Goal: Task Accomplishment & Management: Manage account settings

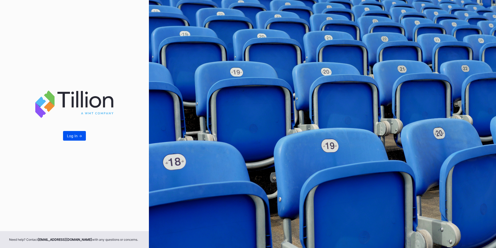
click at [69, 137] on div "Log In ->" at bounding box center [74, 135] width 15 height 4
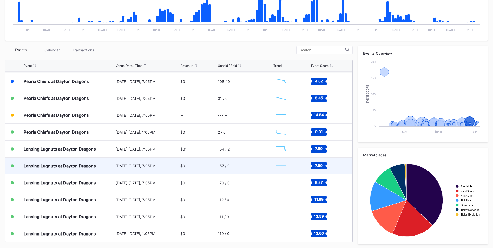
scroll to position [145, 0]
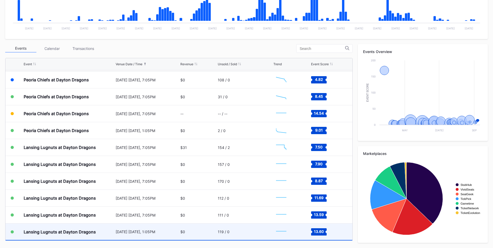
click at [72, 230] on div "Lansing Lugnuts at Dayton Dragons" at bounding box center [60, 231] width 72 height 5
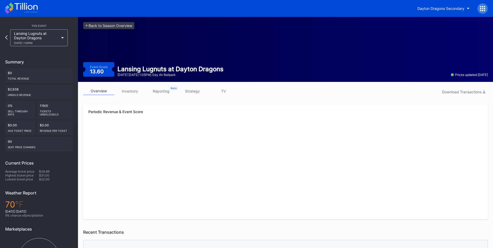
click at [128, 88] on link "inventory" at bounding box center [129, 91] width 31 height 8
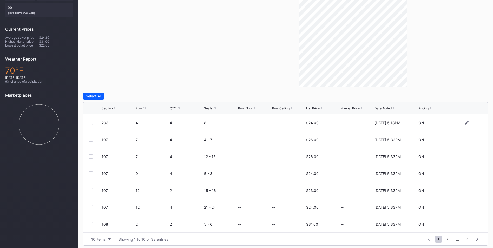
scroll to position [137, 0]
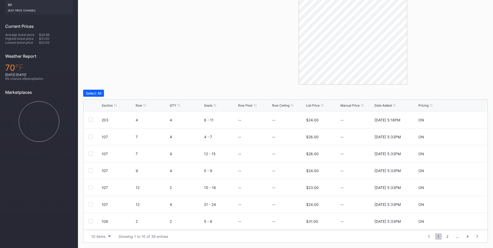
click at [105, 105] on div "Section" at bounding box center [107, 105] width 11 height 4
click at [445, 235] on span "2" at bounding box center [447, 236] width 7 height 6
click at [91, 204] on div at bounding box center [91, 204] width 4 height 4
click at [476, 93] on div "Delete 1 Row" at bounding box center [474, 93] width 21 height 4
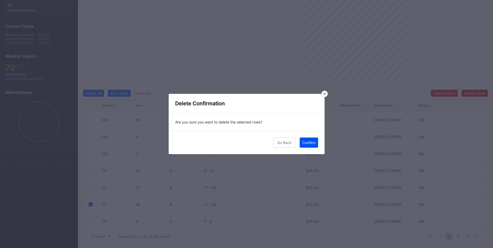
click at [310, 142] on div "Confirm" at bounding box center [308, 142] width 13 height 4
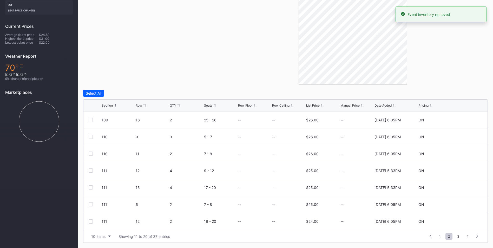
scroll to position [0, 0]
